Goal: Task Accomplishment & Management: Manage account settings

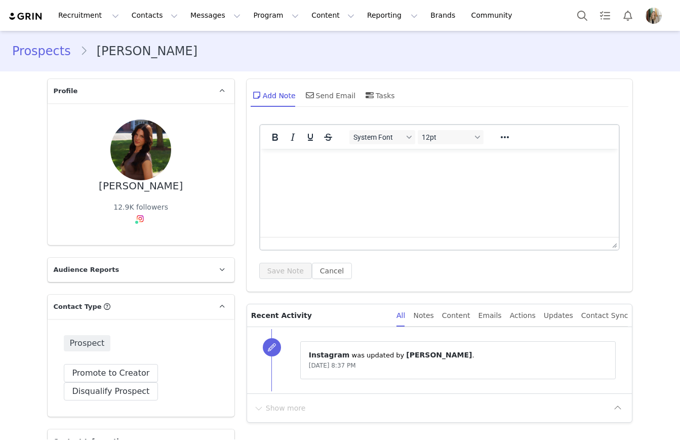
type input "+1 ([GEOGRAPHIC_DATA])"
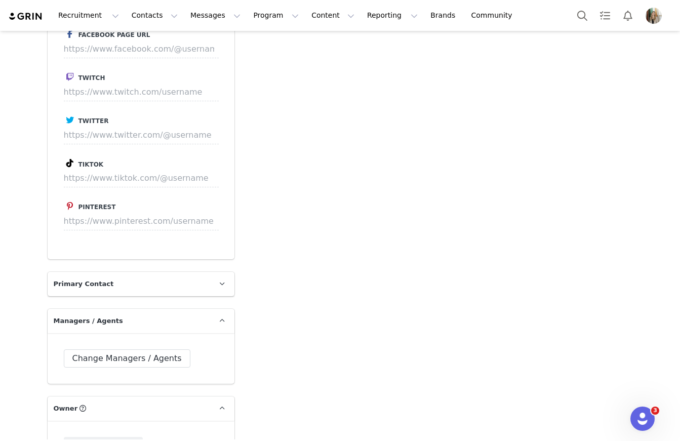
scroll to position [1307, 0]
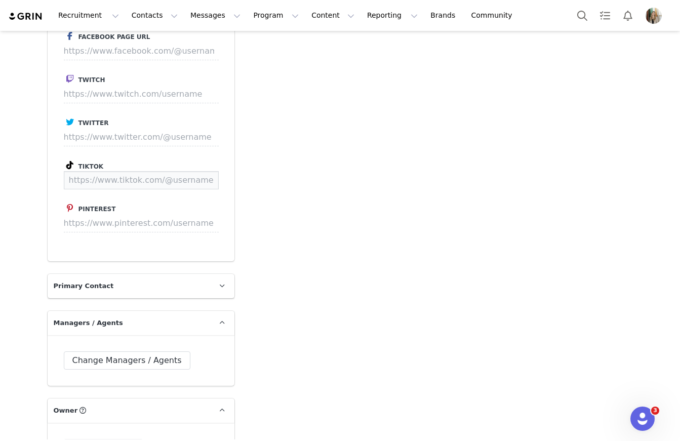
click at [112, 183] on input at bounding box center [141, 180] width 155 height 18
paste input "https://www.tiktok.com/@kelly.heals"
type input "https://www.tiktok.com/@kelly.heals"
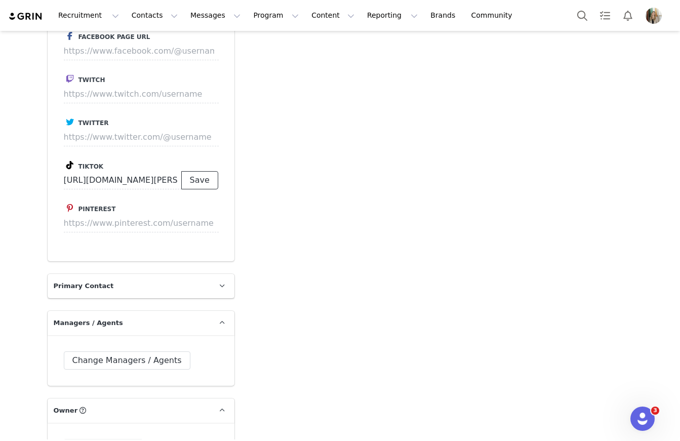
click at [198, 179] on button "Save" at bounding box center [199, 180] width 37 height 18
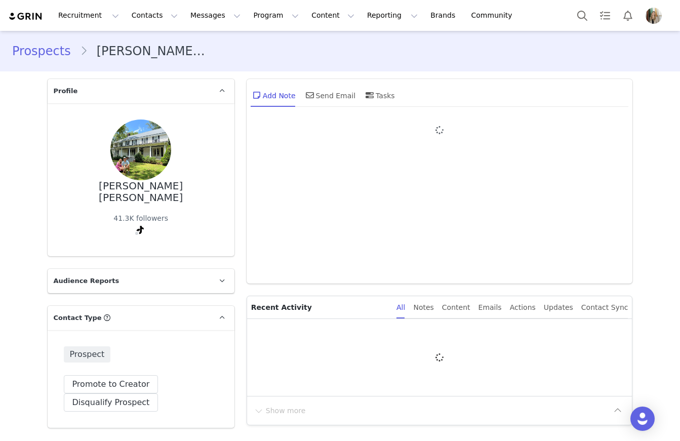
type input "+1 ([GEOGRAPHIC_DATA])"
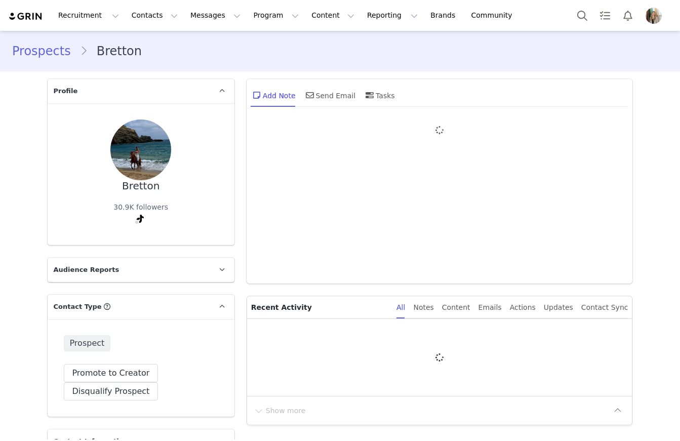
type input "+1 ([GEOGRAPHIC_DATA])"
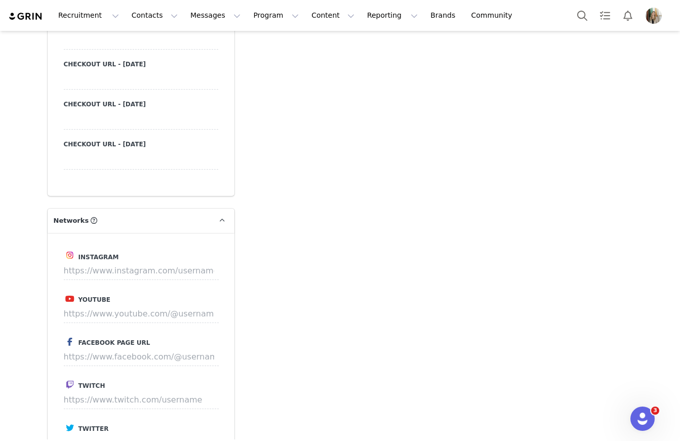
scroll to position [1048, 0]
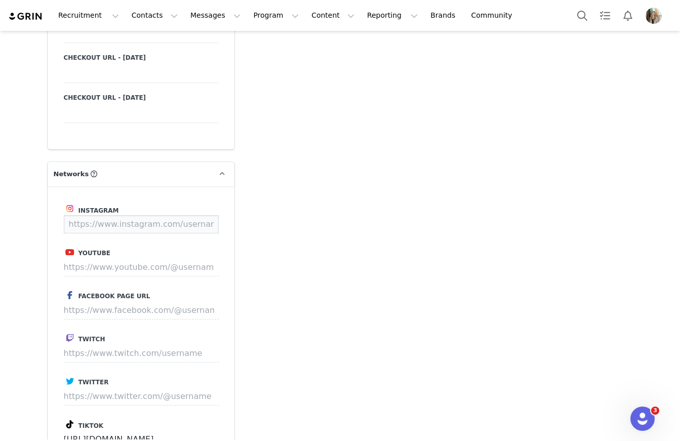
click at [133, 225] on input at bounding box center [141, 224] width 155 height 18
paste input "https://www.instagram.com/brettonelizabeth?utm_source=hoobe&utm_medium=social"
click at [209, 223] on button "Save" at bounding box center [199, 224] width 37 height 18
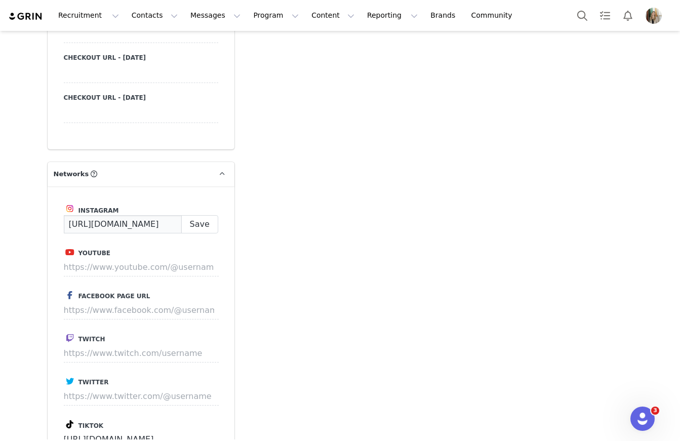
click at [135, 224] on input "https://www.instagram.com/brettonelizabeth" at bounding box center [123, 224] width 118 height 18
paste input "?utm_source=ig_web_button_share_sheet&igsh=ZDNlZDc0MzIxNw=="
type input "https://www.instagram.com/brettonelizabeth"
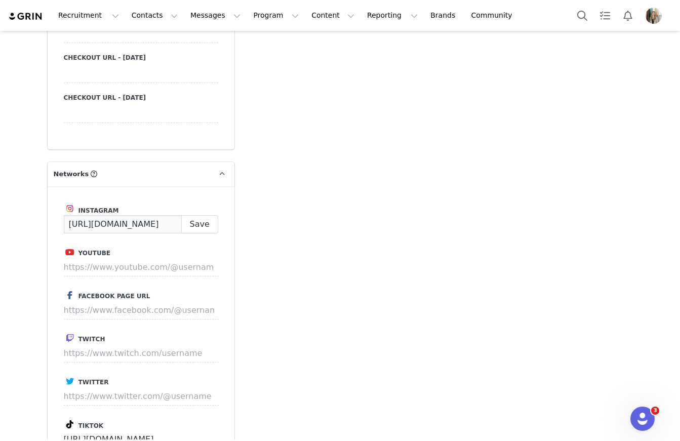
scroll to position [0, 53]
click at [195, 225] on button "Save" at bounding box center [199, 224] width 37 height 18
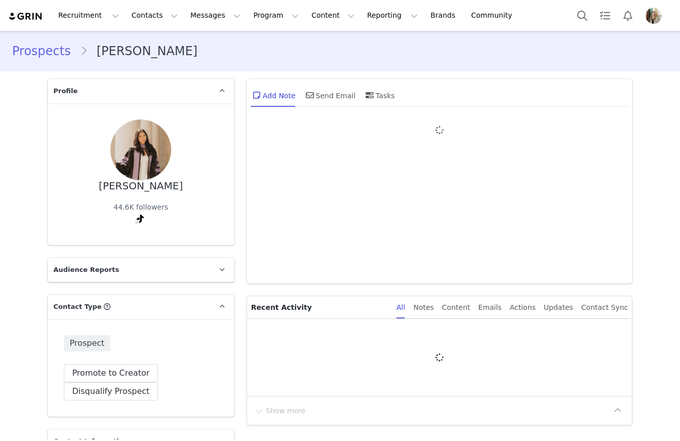
type input "+1 ([GEOGRAPHIC_DATA])"
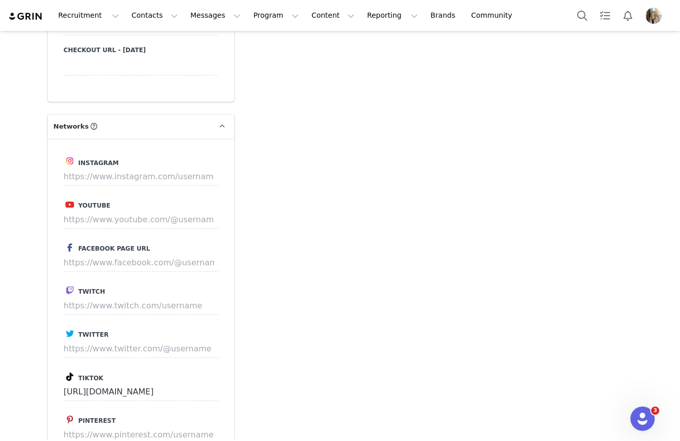
scroll to position [1100, 0]
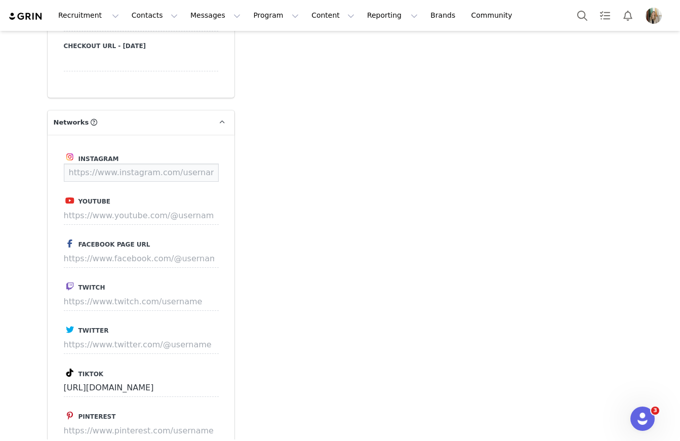
click at [113, 169] on input at bounding box center [141, 173] width 155 height 18
paste input "[URL][DOMAIN_NAME]"
type input "[URL][DOMAIN_NAME]"
click at [195, 173] on button "Save" at bounding box center [199, 173] width 37 height 18
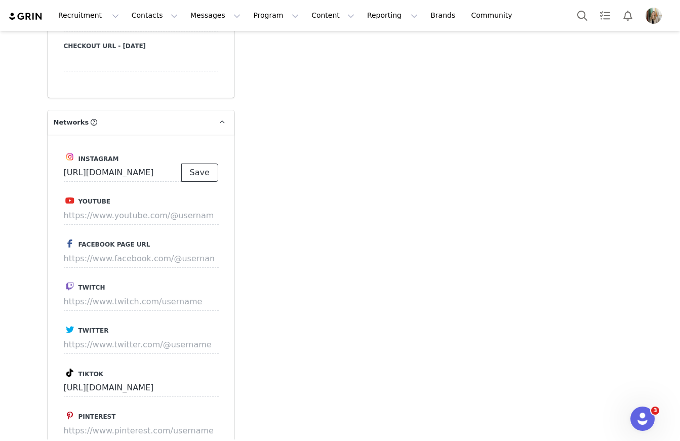
scroll to position [0, 0]
type input "[URL][DOMAIN_NAME]"
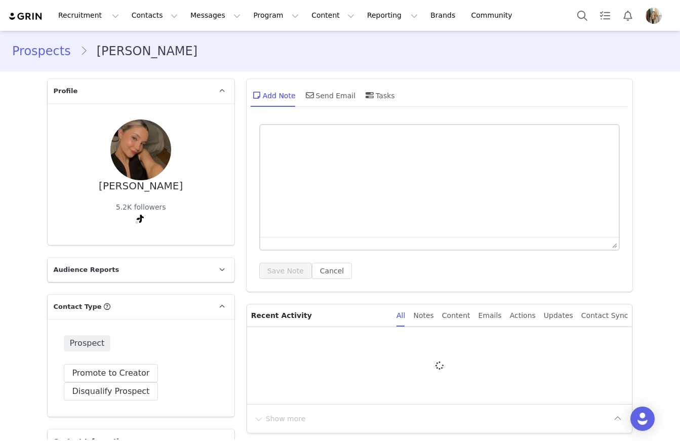
type input "+1 ([GEOGRAPHIC_DATA])"
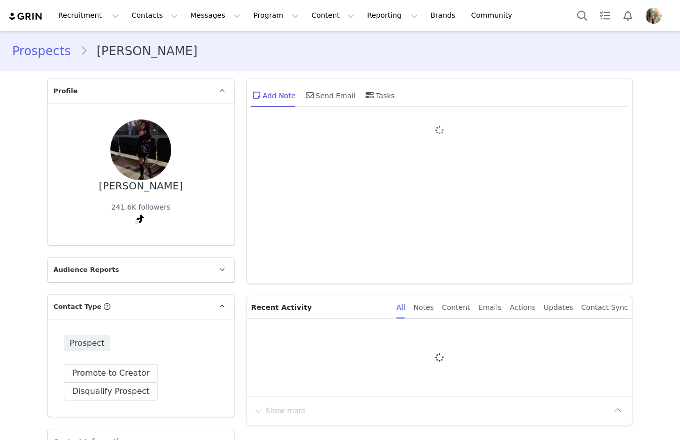
type input "+1 ([GEOGRAPHIC_DATA])"
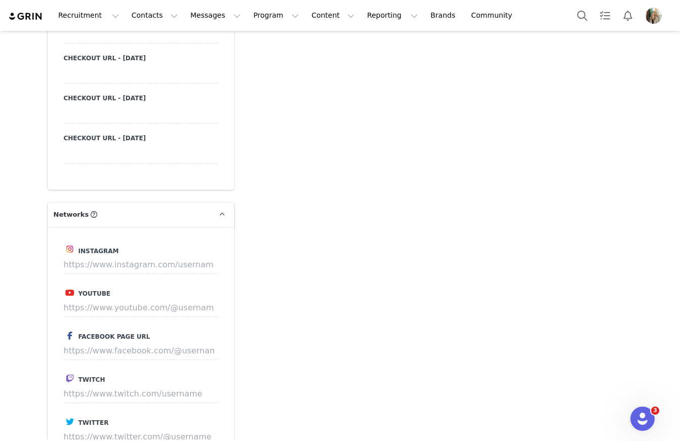
scroll to position [1011, 0]
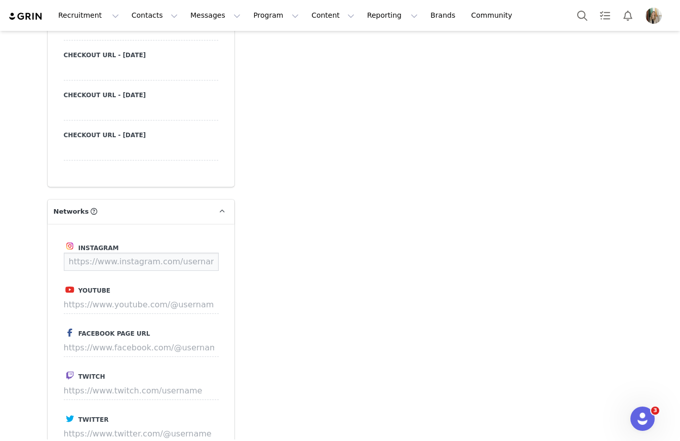
click at [118, 260] on input at bounding box center [141, 262] width 155 height 18
paste input "https://www.instagram.com/elinasaehoward/"
click at [190, 261] on button "Save" at bounding box center [199, 262] width 37 height 18
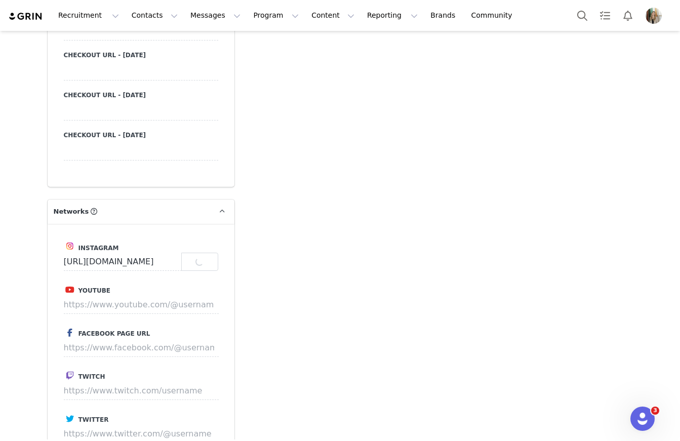
type input "https://www.instagram.com/elinasaehoward"
click at [149, 18] on button "Contacts Contacts" at bounding box center [155, 15] width 58 height 23
click at [151, 66] on p "Prospects" at bounding box center [144, 63] width 34 height 11
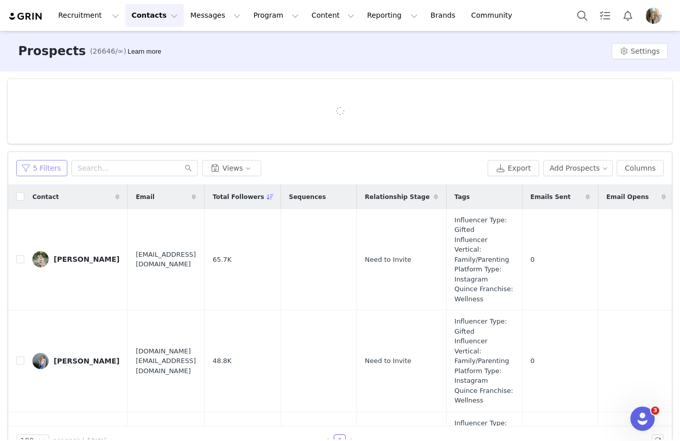
click at [54, 172] on button "5 Filters" at bounding box center [41, 168] width 51 height 16
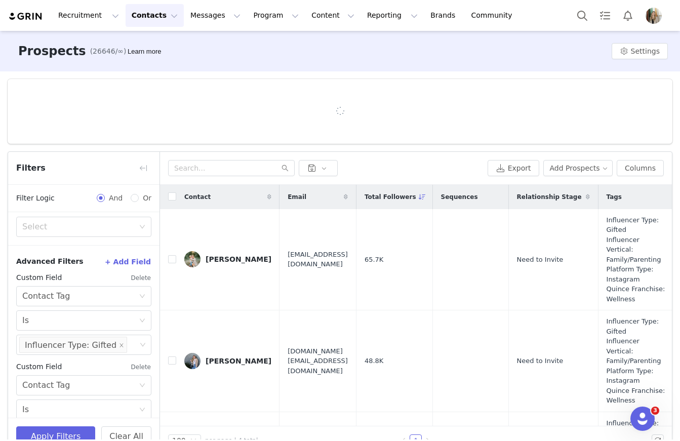
scroll to position [306, 0]
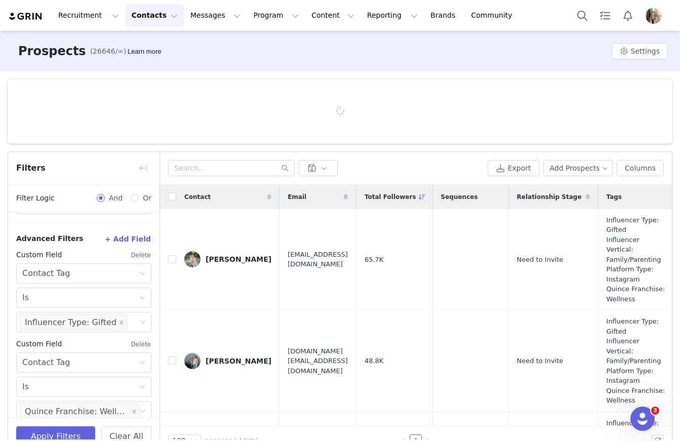
click at [136, 344] on button "Delete" at bounding box center [141, 344] width 21 height 16
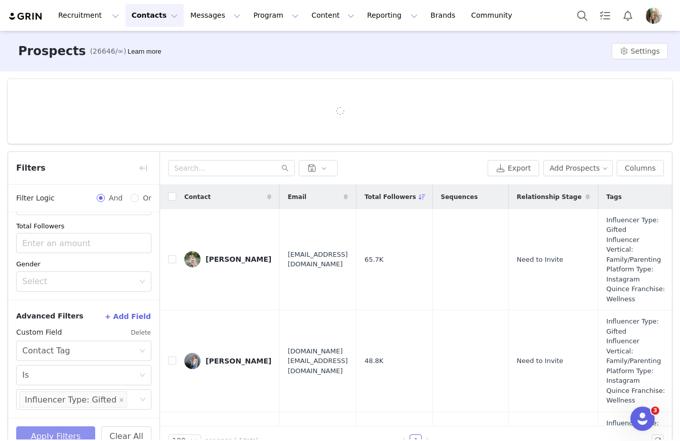
click at [77, 428] on button "Apply Filters" at bounding box center [55, 436] width 79 height 20
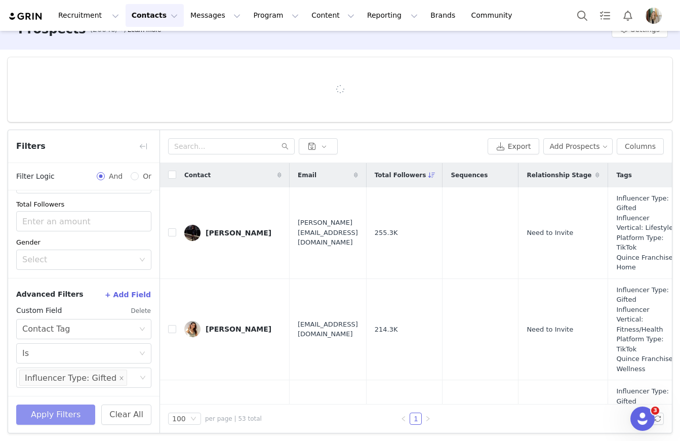
scroll to position [23, 0]
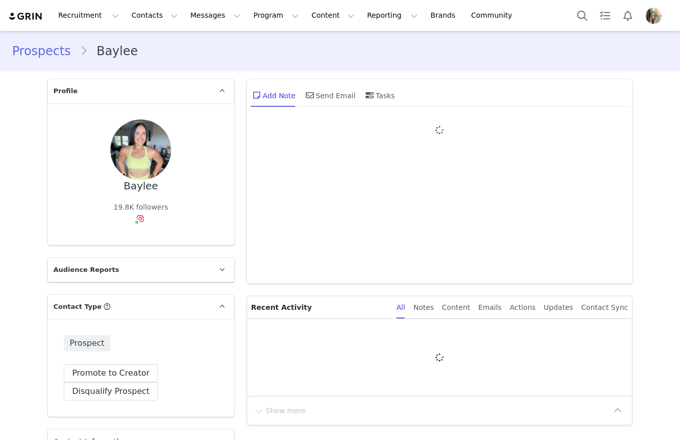
type input "+1 ([GEOGRAPHIC_DATA])"
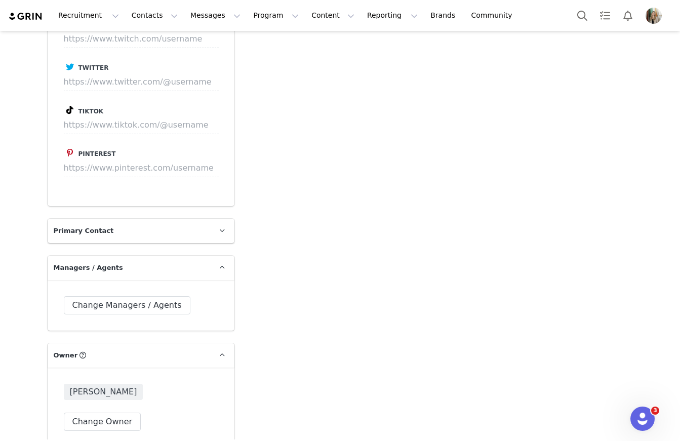
scroll to position [1362, 0]
click at [106, 127] on input at bounding box center [141, 125] width 155 height 18
paste input "[URL][DOMAIN_NAME]"
type input "[URL][DOMAIN_NAME]"
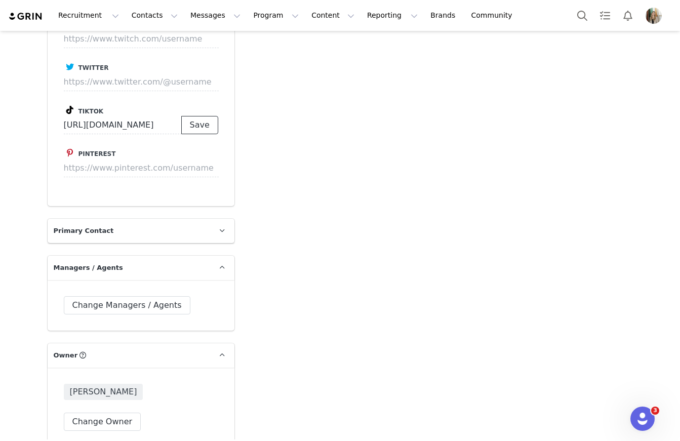
click at [192, 120] on button "Save" at bounding box center [199, 125] width 37 height 18
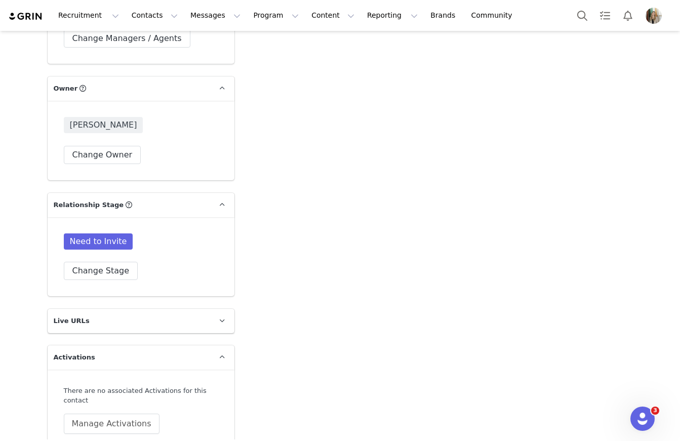
scroll to position [1823, 0]
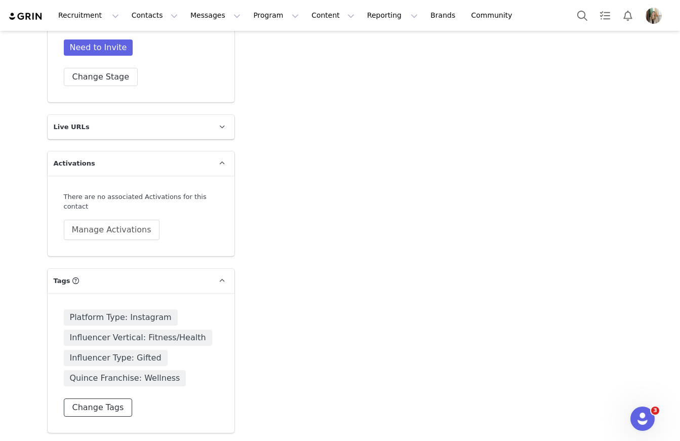
click at [111, 403] on button "Change Tags" at bounding box center [98, 407] width 69 height 18
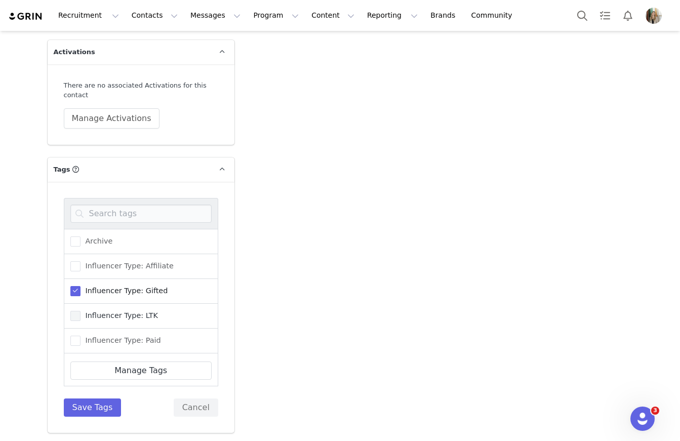
scroll to position [457, 0]
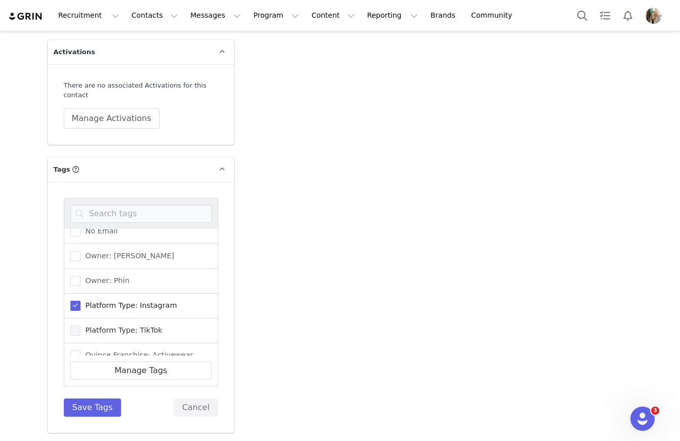
click at [81, 331] on span "Platform Type: TikTok" at bounding box center [122, 331] width 82 height 10
click at [81, 326] on input "Platform Type: TikTok" at bounding box center [81, 326] width 0 height 0
click at [74, 300] on label "Platform Type: Instagram" at bounding box center [123, 306] width 107 height 12
click at [81, 301] on input "Platform Type: Instagram" at bounding box center [81, 301] width 0 height 0
click at [95, 406] on button "Save Tags" at bounding box center [93, 407] width 58 height 18
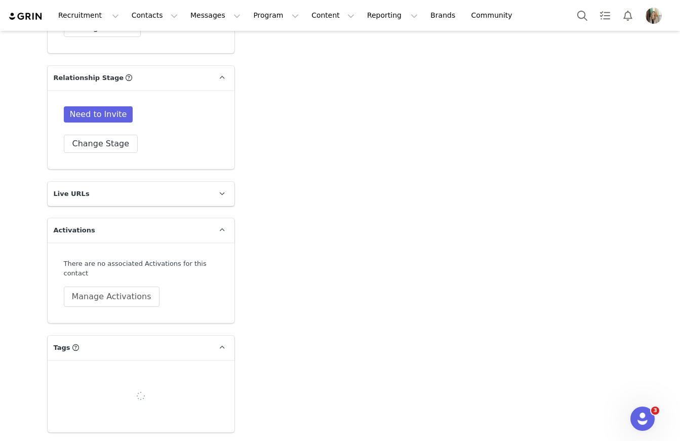
scroll to position [1823, 0]
